Goal: Transaction & Acquisition: Purchase product/service

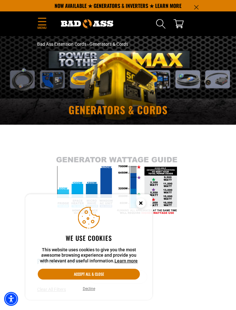
click at [90, 287] on button "Decline" at bounding box center [89, 288] width 16 height 6
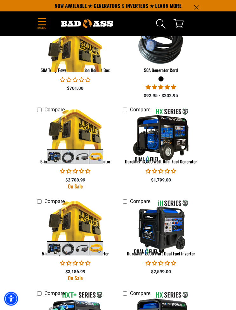
scroll to position [936, 0]
click at [81, 155] on img at bounding box center [75, 135] width 63 height 56
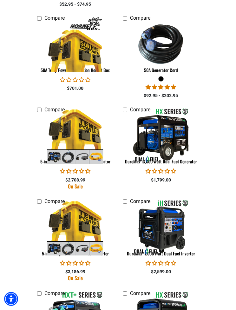
click at [84, 38] on img at bounding box center [75, 44] width 63 height 56
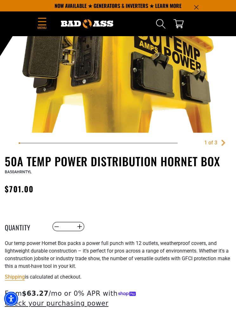
scroll to position [125, 0]
